Goal: Check status: Check status

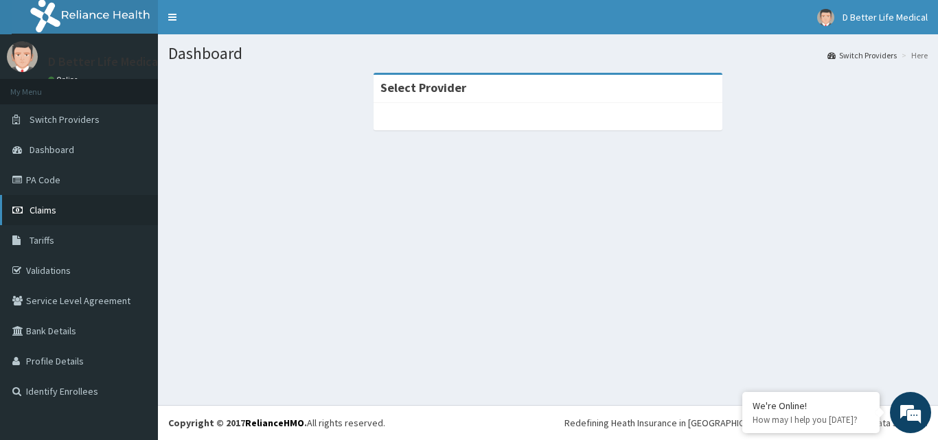
click at [21, 212] on icon at bounding box center [19, 210] width 14 height 10
click at [55, 216] on link "Claims" at bounding box center [79, 210] width 158 height 30
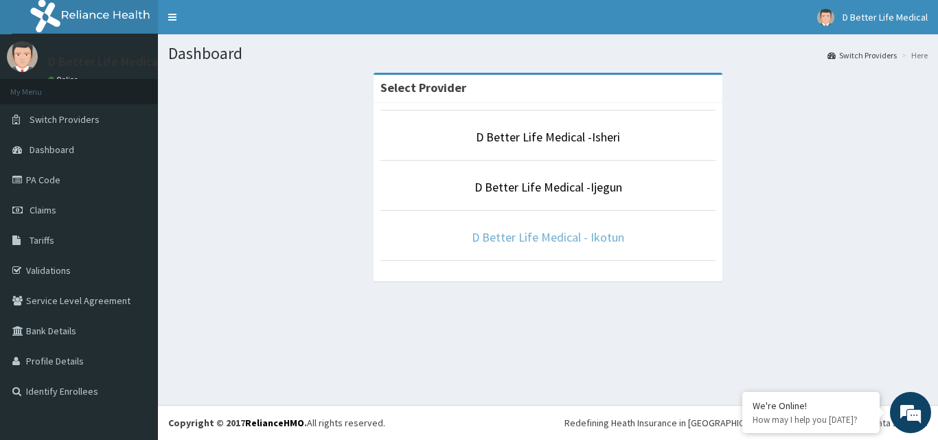
click at [544, 239] on link "D Better Life Medical - Ikotun" at bounding box center [548, 237] width 153 height 16
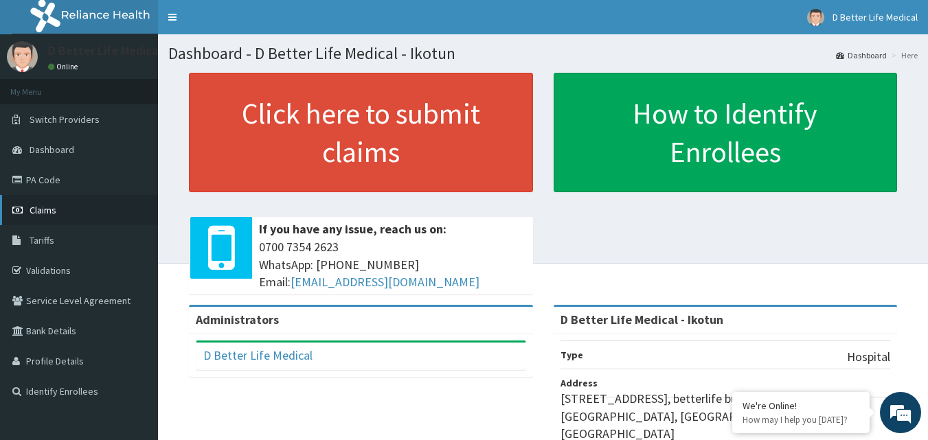
click at [50, 203] on link "Claims" at bounding box center [79, 210] width 158 height 30
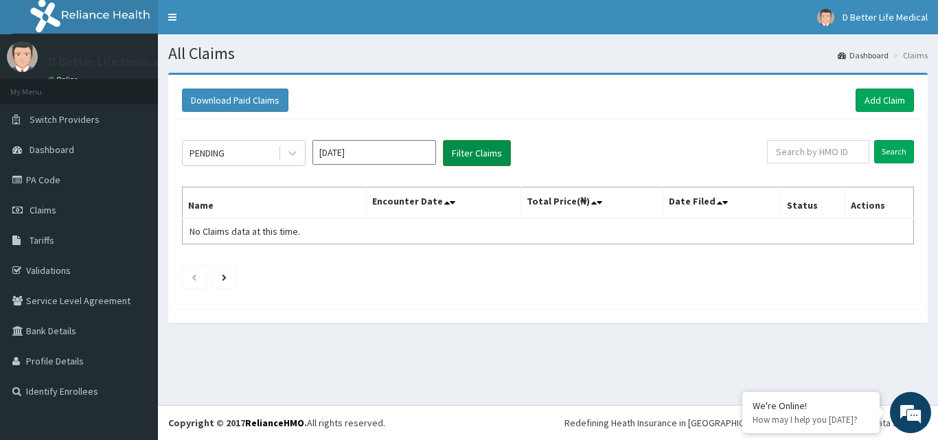
click at [479, 155] on button "Filter Claims" at bounding box center [477, 153] width 68 height 26
click at [894, 162] on input "Search" at bounding box center [895, 151] width 40 height 23
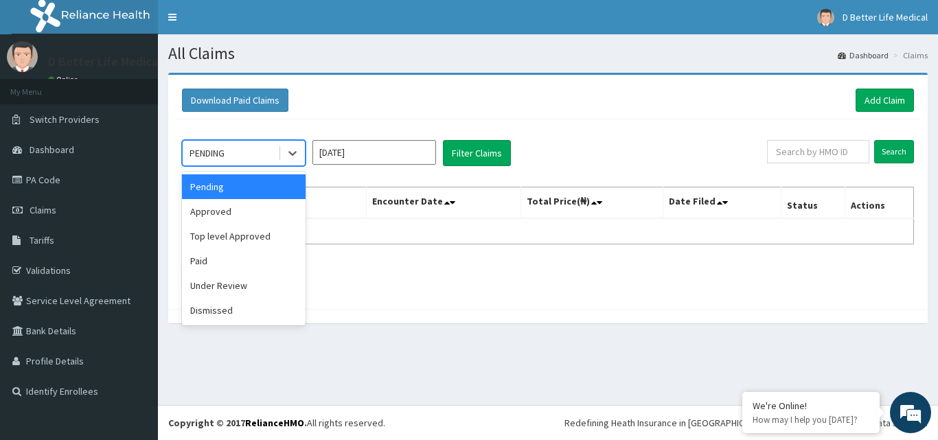
click at [198, 217] on div "Approved" at bounding box center [244, 211] width 124 height 25
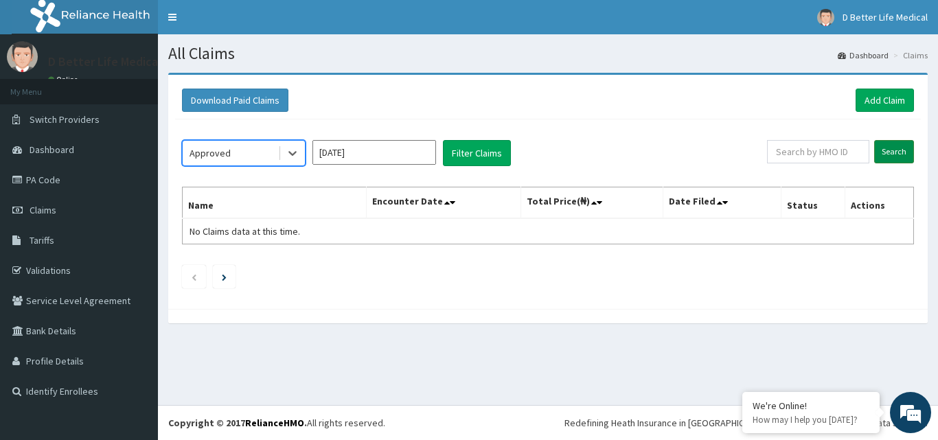
click at [903, 155] on input "Search" at bounding box center [895, 151] width 40 height 23
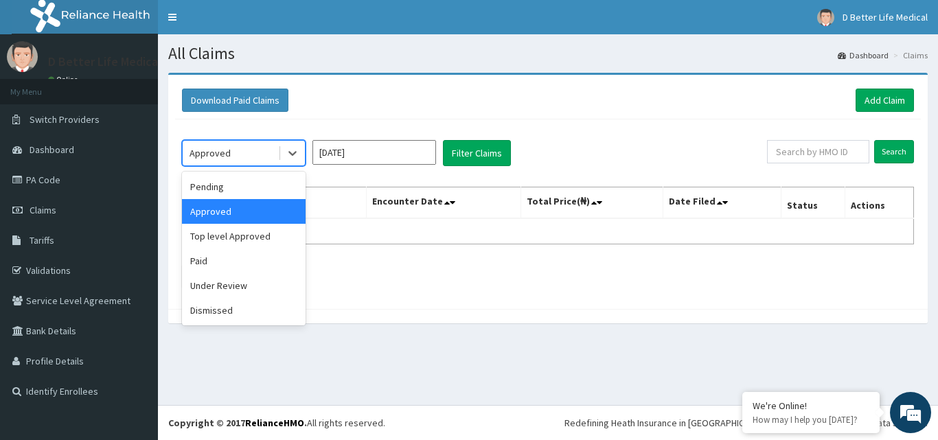
click at [193, 264] on div "Paid" at bounding box center [244, 261] width 124 height 25
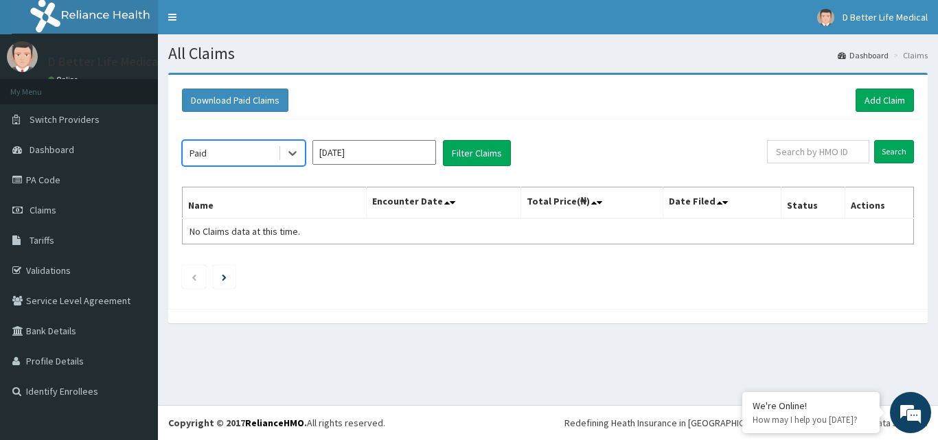
click at [341, 155] on input "[DATE]" at bounding box center [375, 152] width 124 height 25
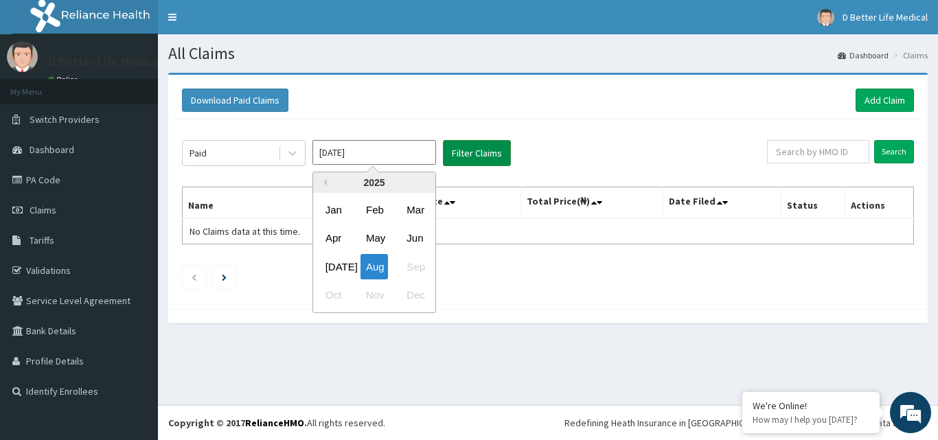
click at [475, 153] on button "Filter Claims" at bounding box center [477, 153] width 68 height 26
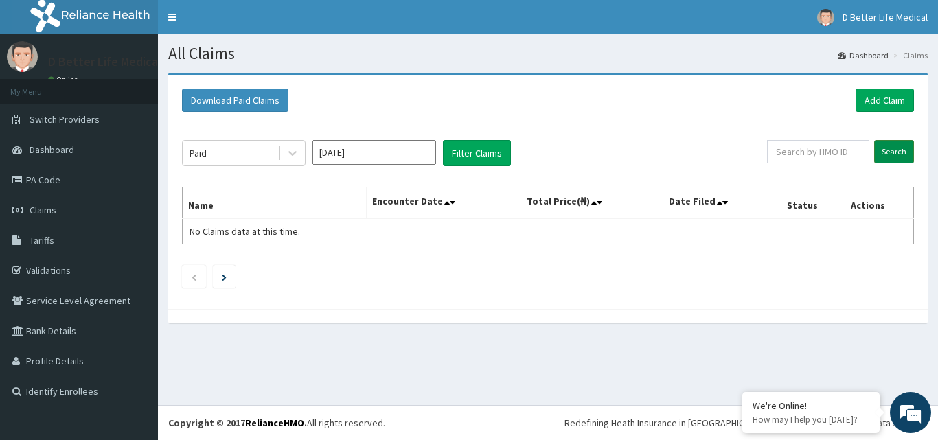
click at [896, 153] on input "Search" at bounding box center [895, 151] width 40 height 23
click at [352, 157] on input "[DATE]" at bounding box center [375, 152] width 124 height 25
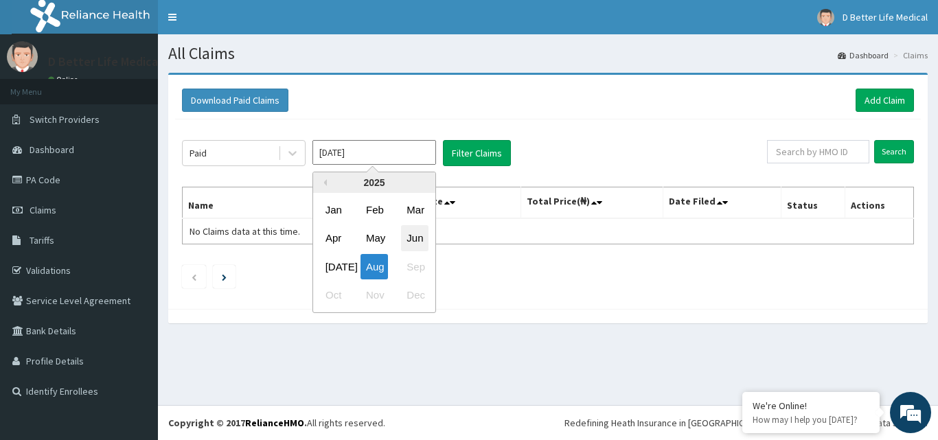
click at [420, 238] on div "Jun" at bounding box center [414, 238] width 27 height 25
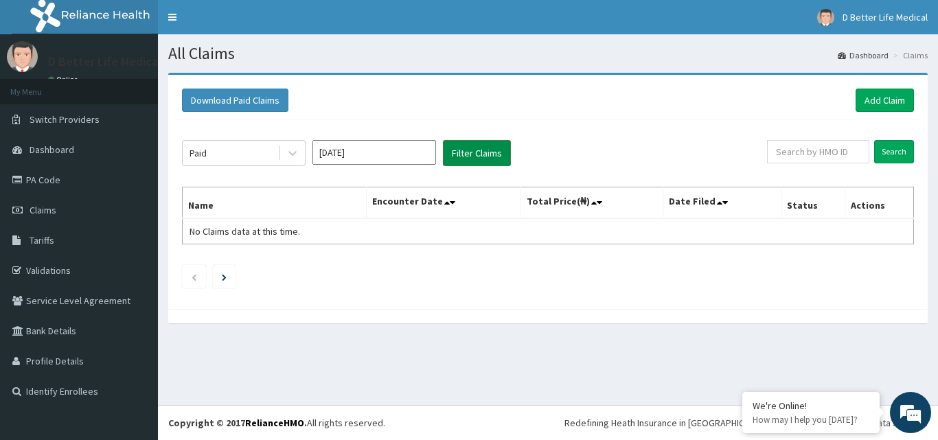
click at [469, 154] on button "Filter Claims" at bounding box center [477, 153] width 68 height 26
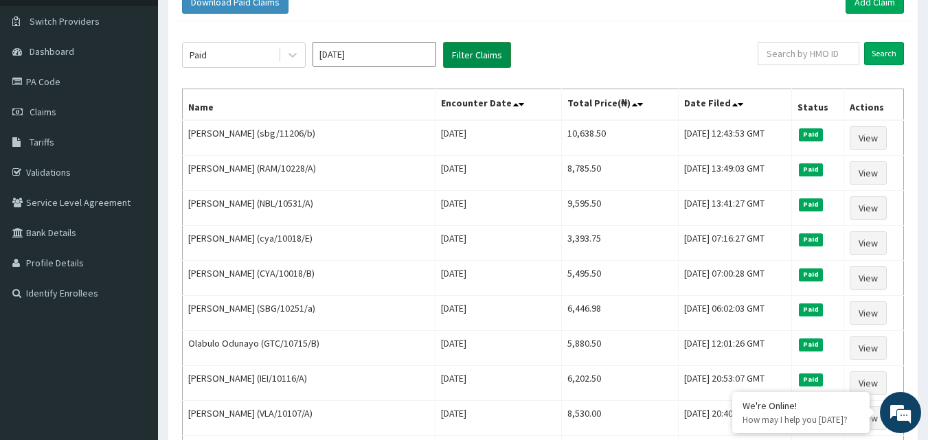
scroll to position [94, 0]
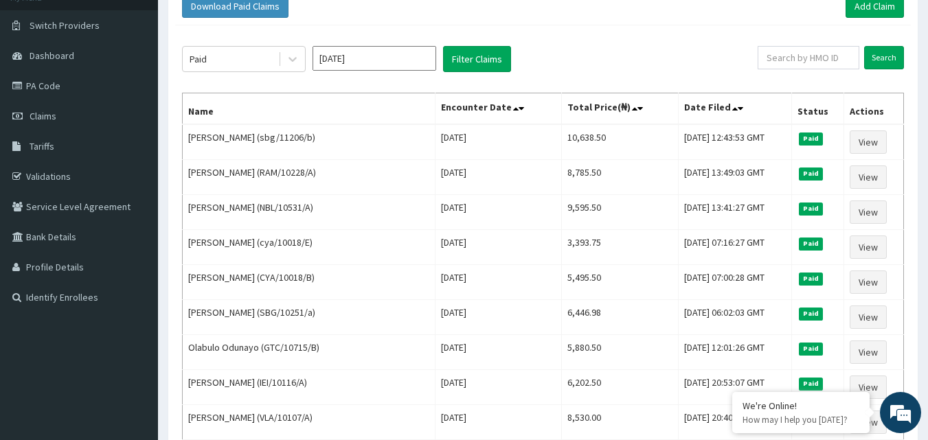
click at [351, 57] on input "[DATE]" at bounding box center [375, 58] width 124 height 25
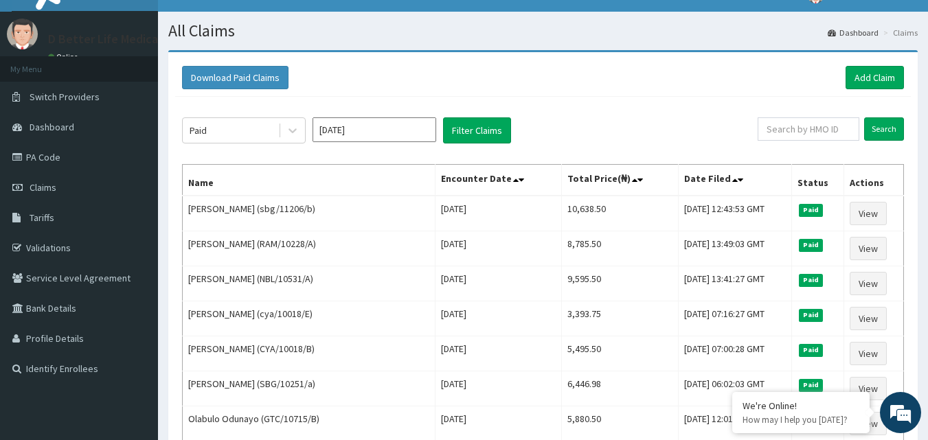
scroll to position [0, 0]
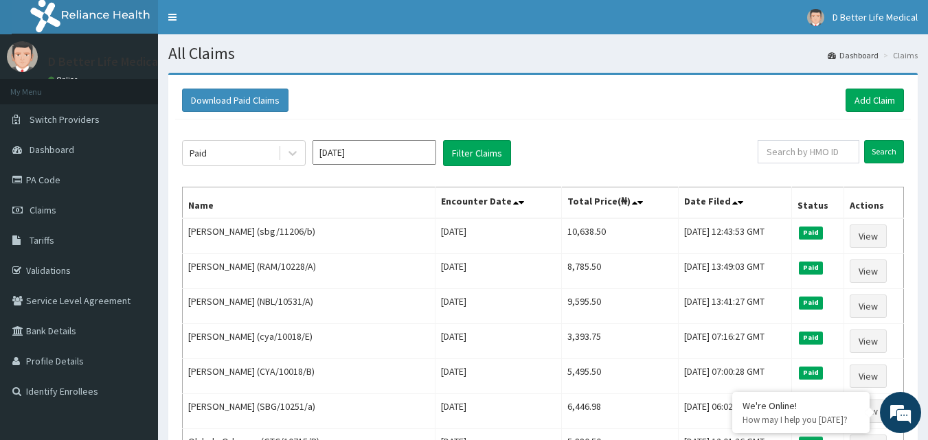
click at [346, 153] on input "[DATE]" at bounding box center [375, 152] width 124 height 25
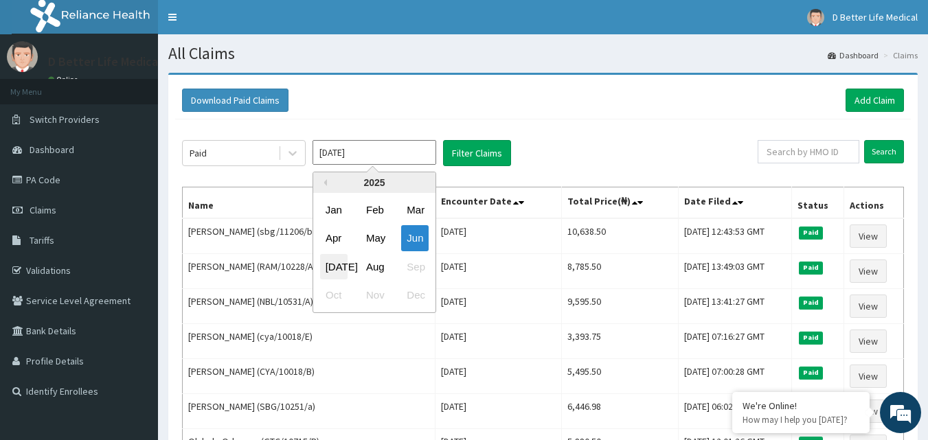
click at [332, 280] on div "[DATE]" at bounding box center [333, 266] width 27 height 25
type input "[DATE]"
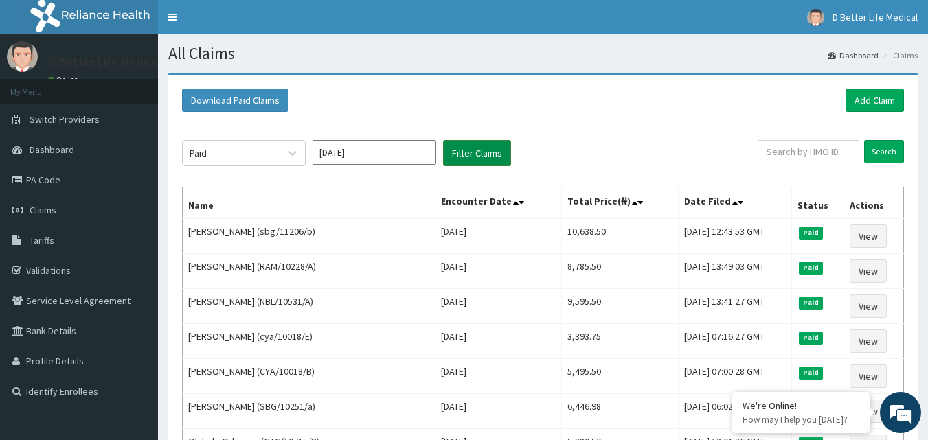
click at [467, 153] on button "Filter Claims" at bounding box center [477, 153] width 68 height 26
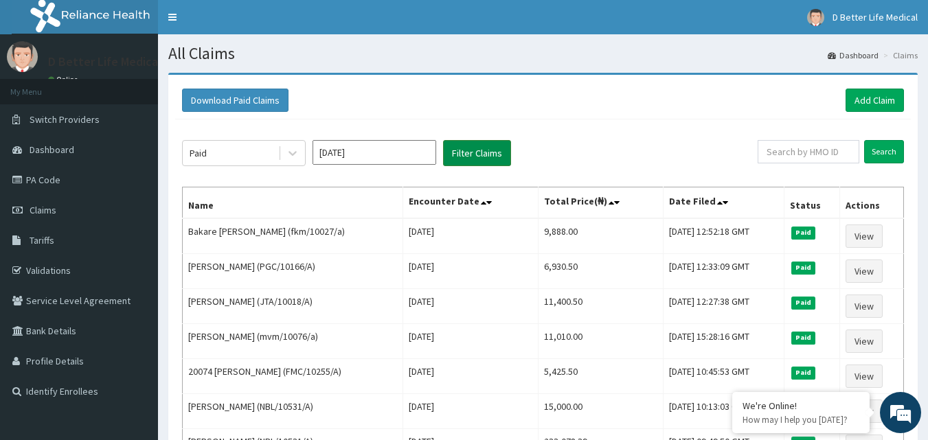
click at [481, 154] on button "Filter Claims" at bounding box center [477, 153] width 68 height 26
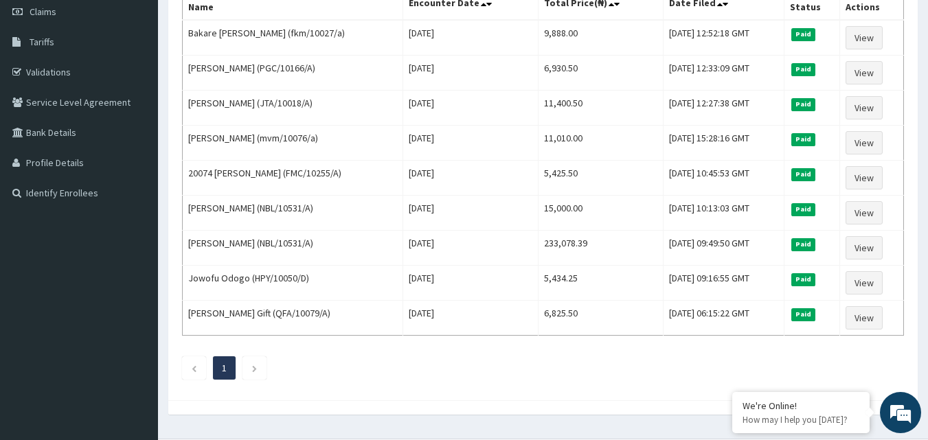
scroll to position [203, 0]
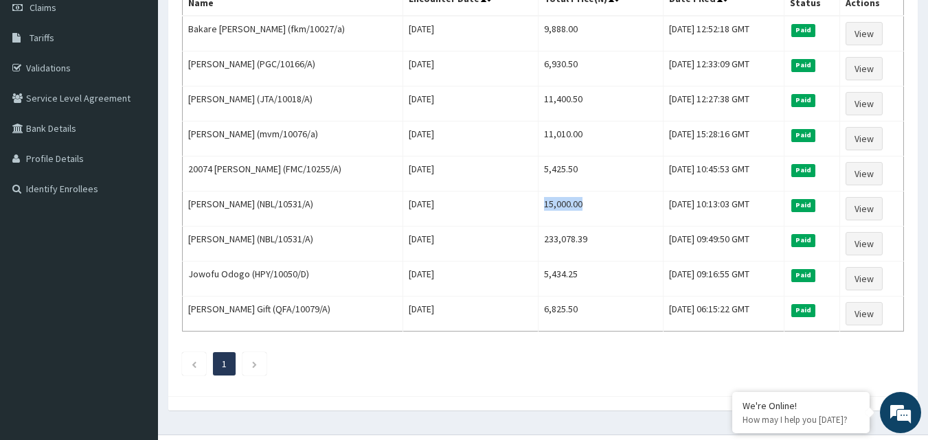
click at [477, 414] on div "Download Paid Claims Add Claim × Note you can only download claims within a max…" at bounding box center [543, 147] width 770 height 554
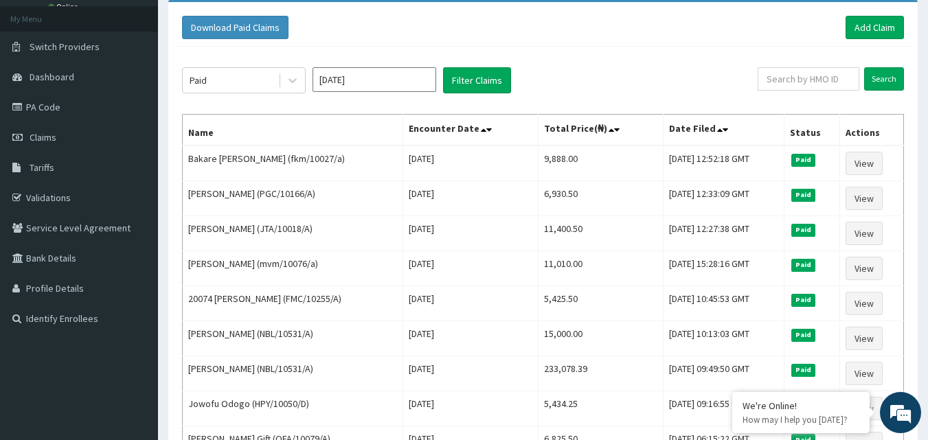
scroll to position [60, 0]
